Goal: Find specific page/section

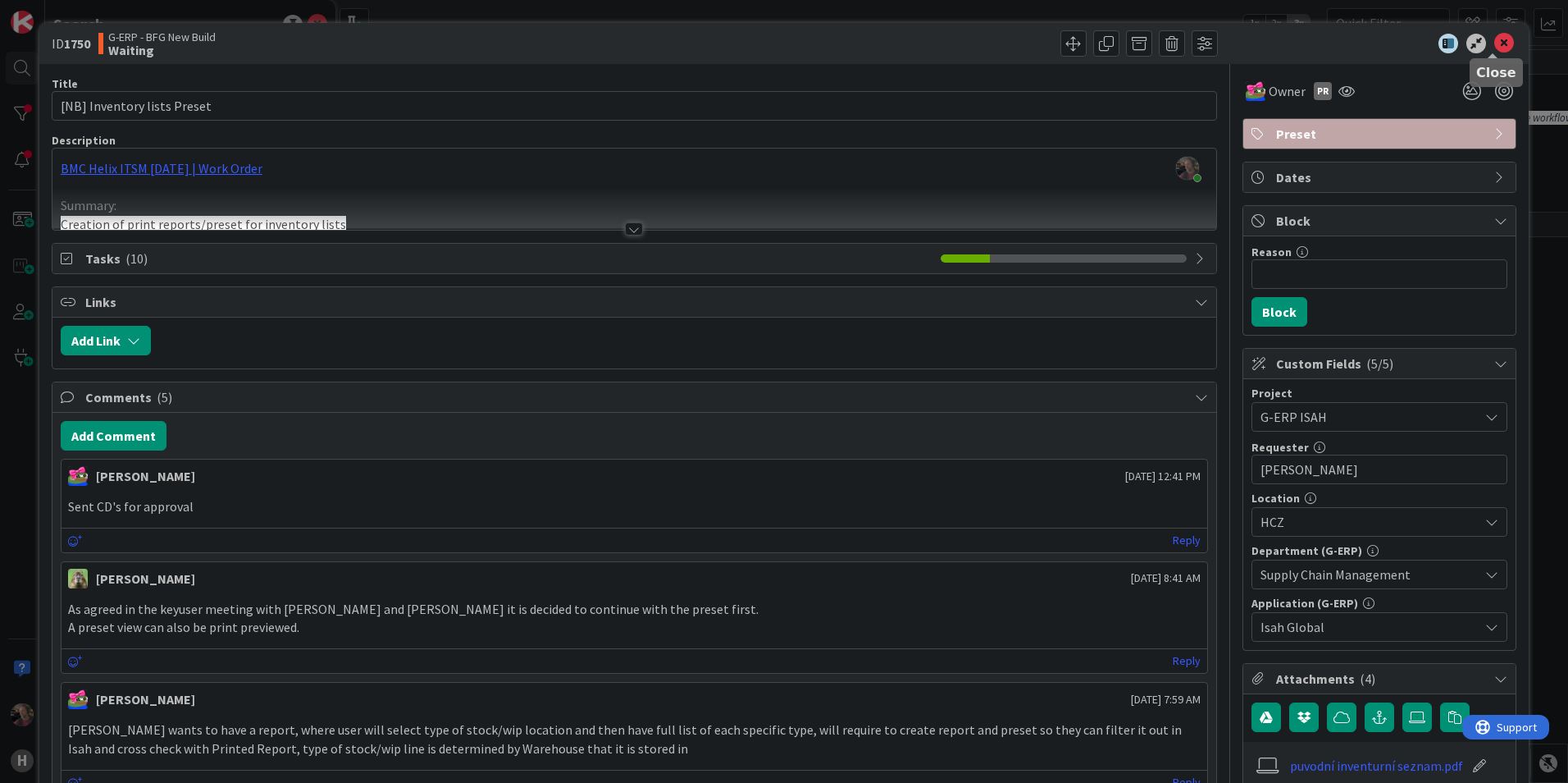
click at [1495, 42] on icon at bounding box center [1505, 44] width 20 height 20
click at [1495, 43] on icon at bounding box center [1505, 44] width 20 height 20
click at [1495, 45] on icon at bounding box center [1505, 44] width 20 height 20
